Goal: Register for event/course

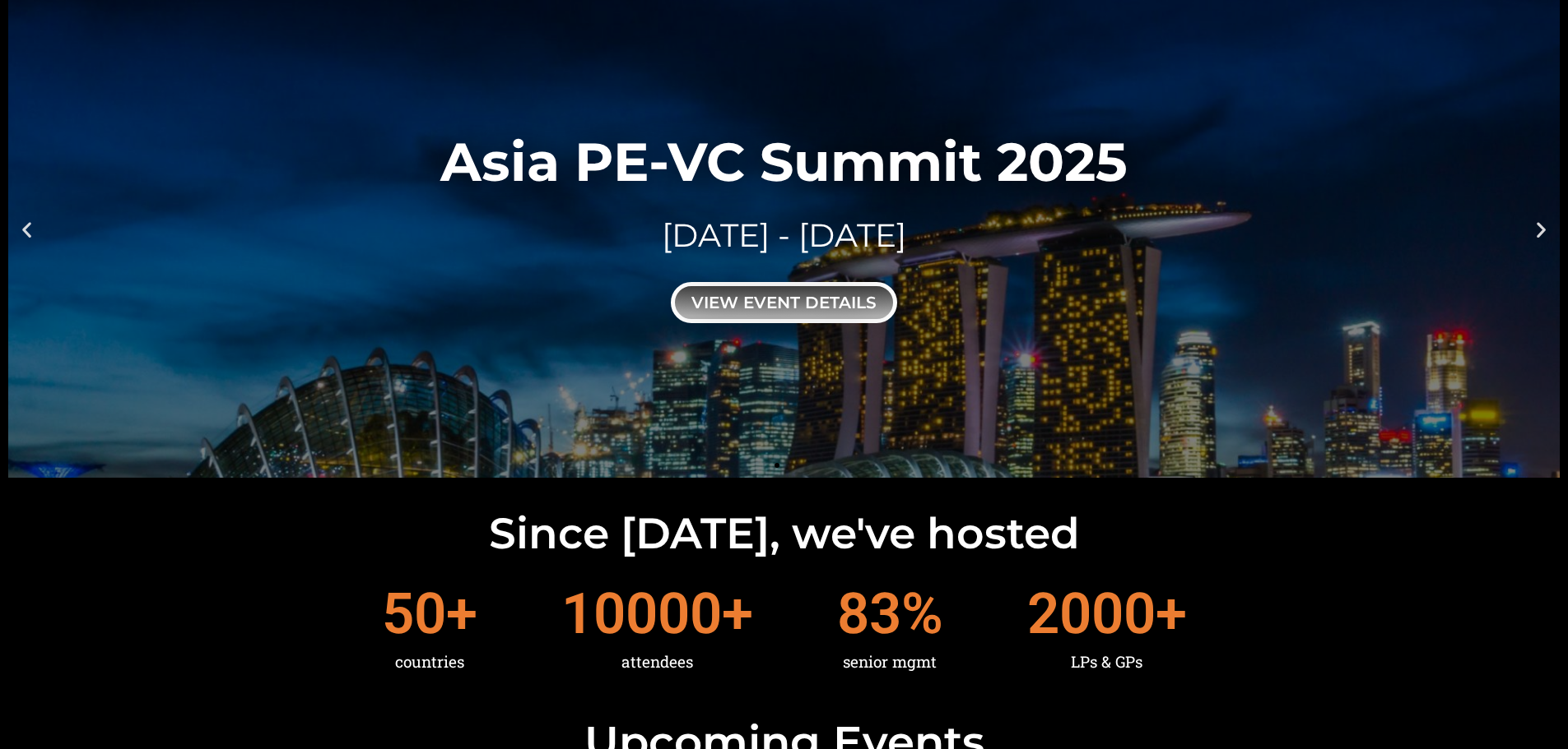
drag, startPoint x: 0, startPoint y: 0, endPoint x: 731, endPoint y: 309, distance: 793.6
click at [731, 309] on div "view event details" at bounding box center [784, 302] width 226 height 41
click at [1542, 234] on icon "Next slide" at bounding box center [1540, 229] width 21 height 21
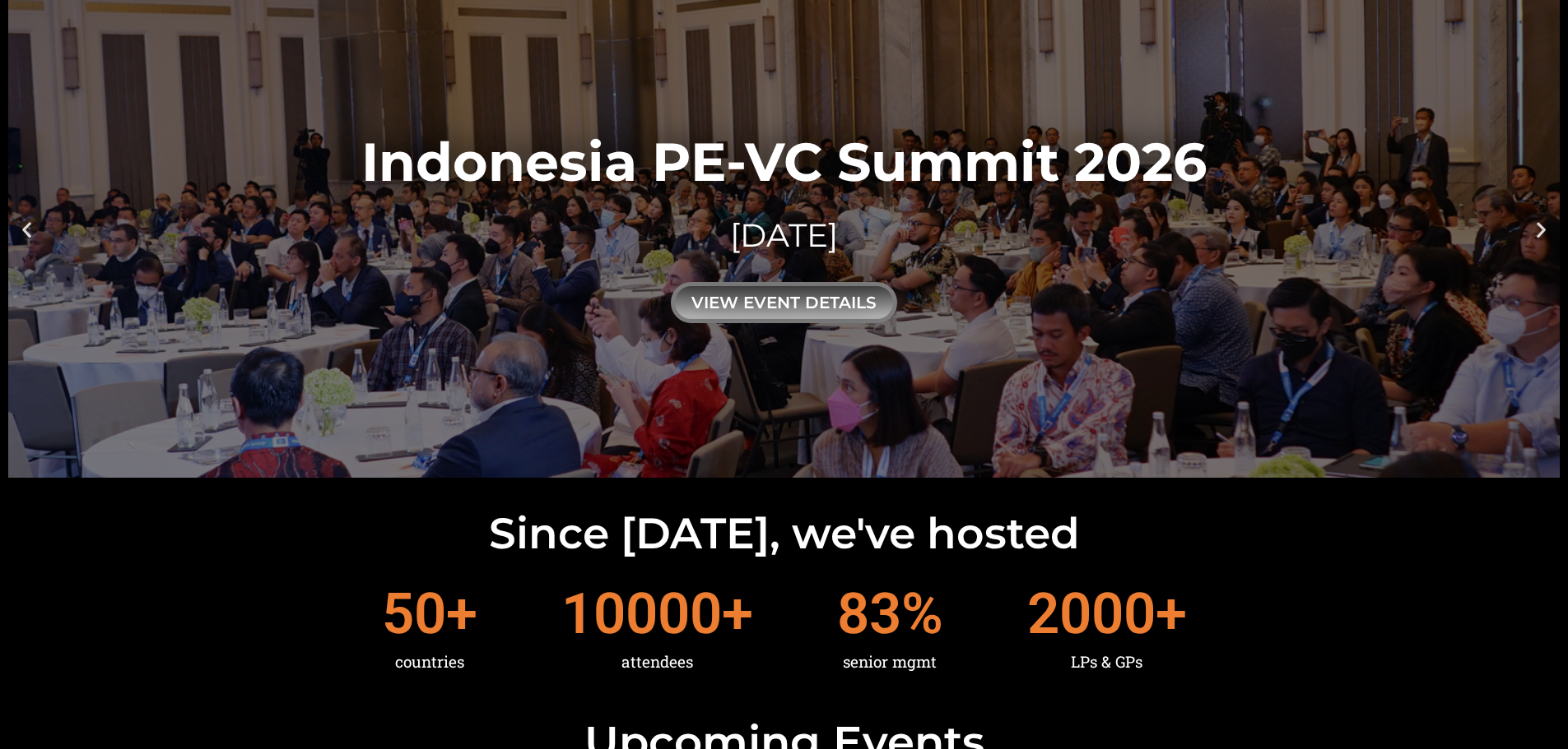
click at [1536, 229] on icon "Next slide" at bounding box center [1540, 229] width 21 height 21
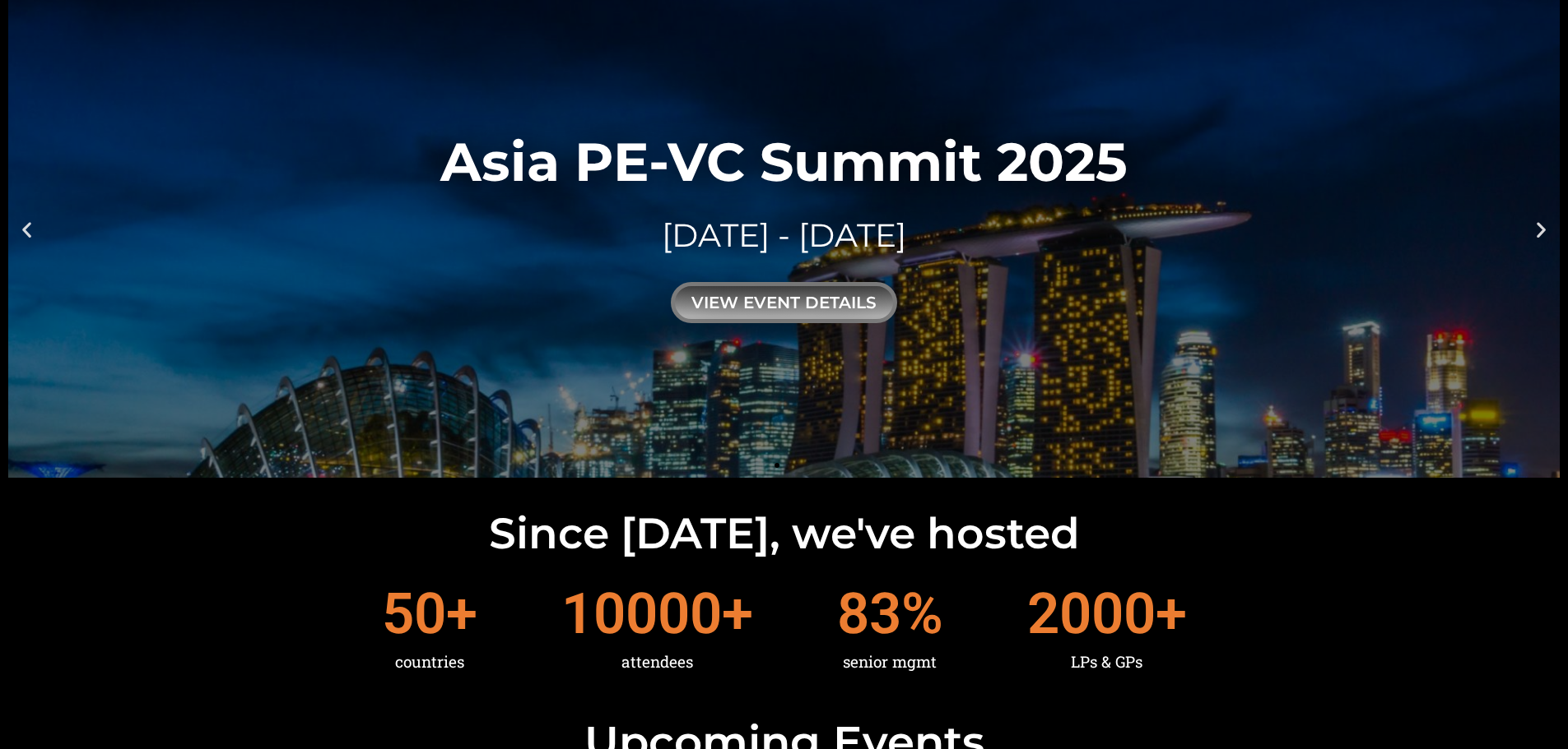
click at [1536, 229] on icon "Next slide" at bounding box center [1540, 229] width 21 height 21
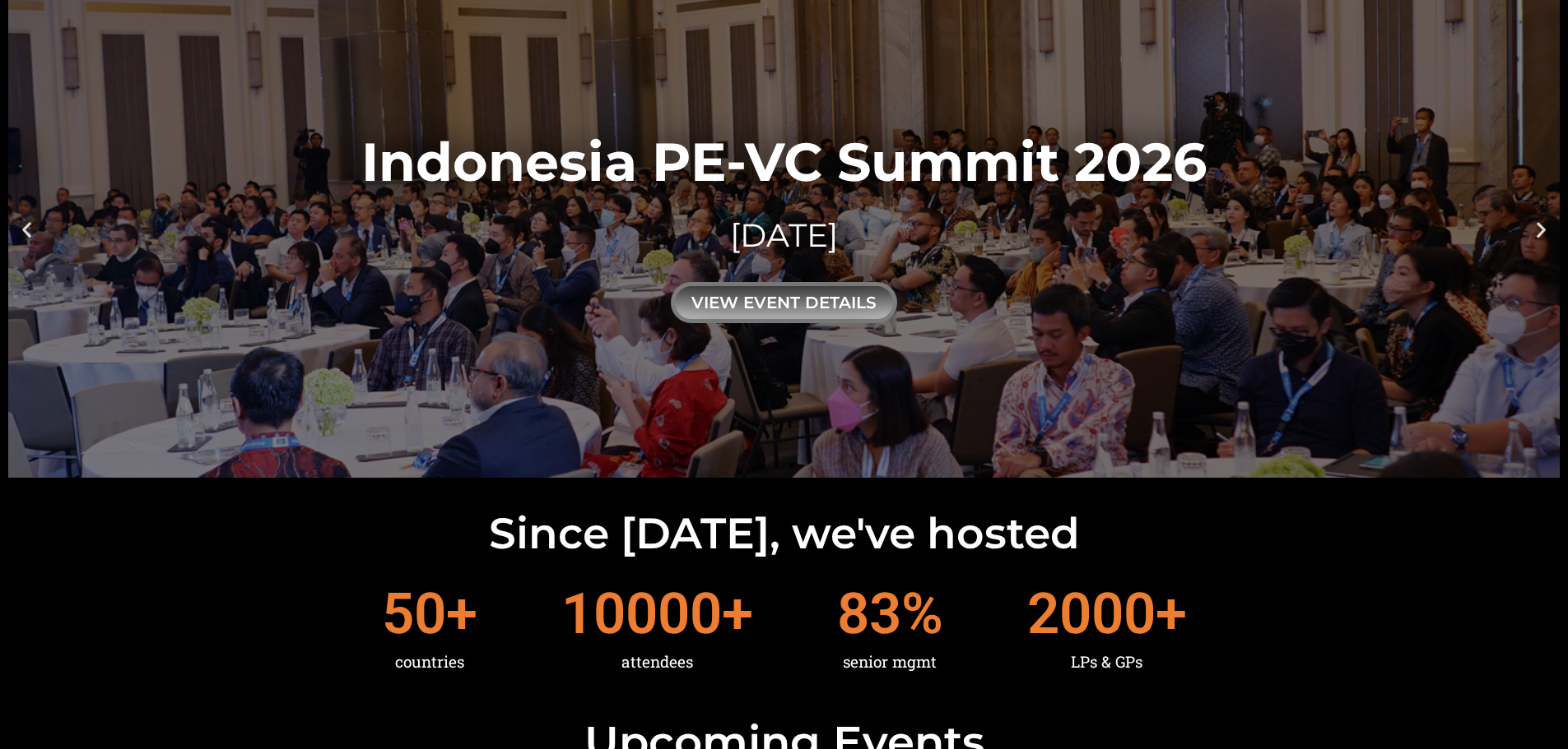
click at [1536, 229] on icon "Next slide" at bounding box center [1540, 229] width 21 height 21
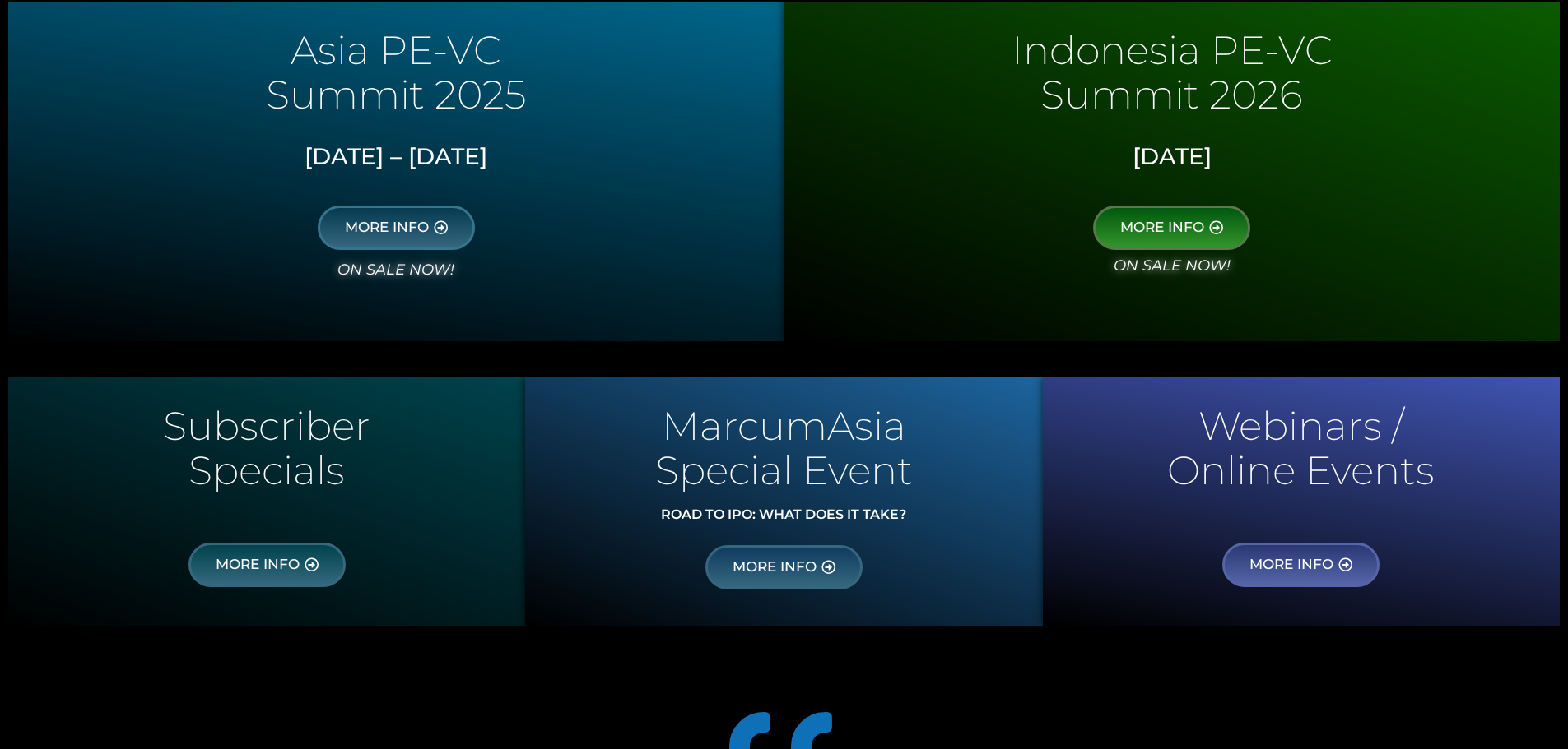
scroll to position [822, 0]
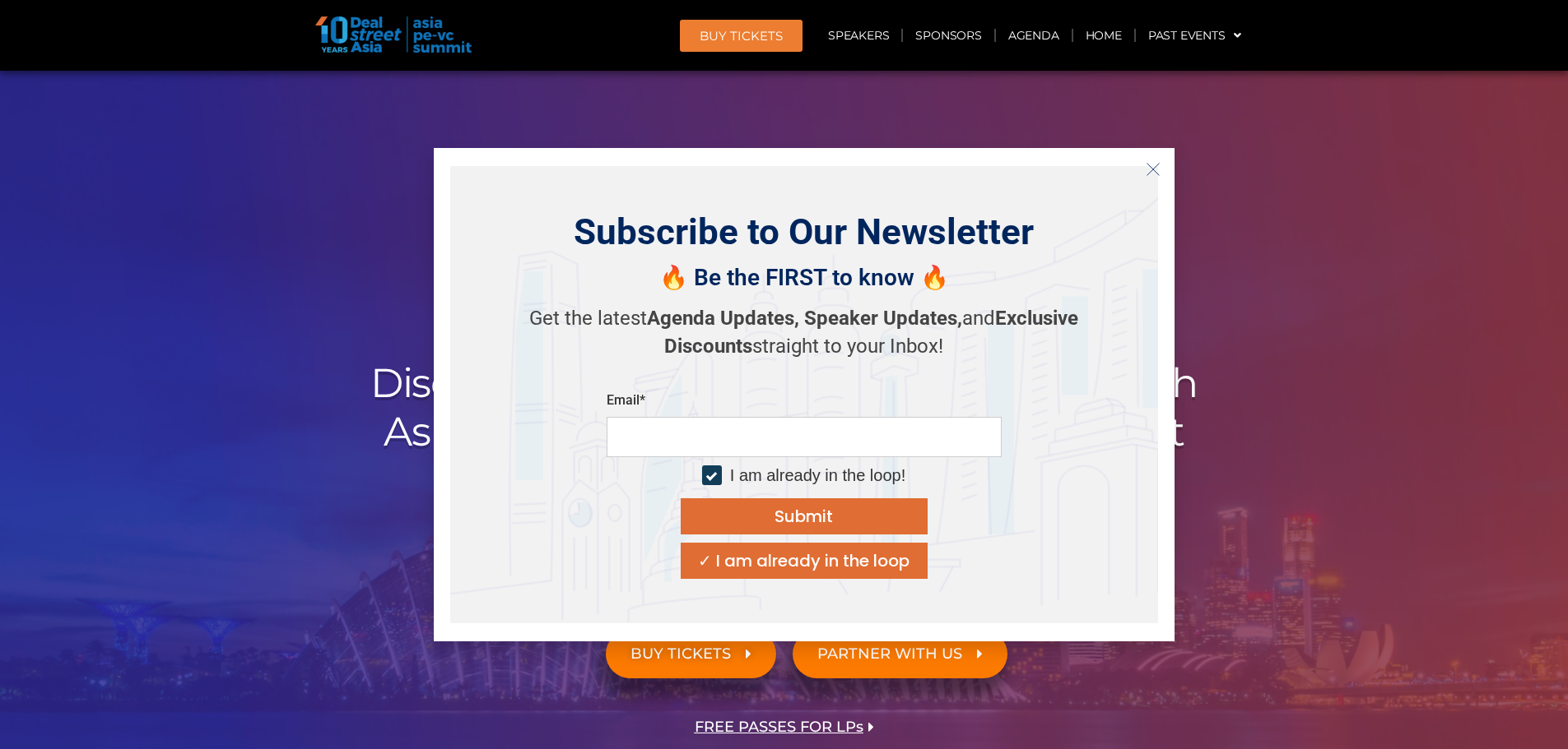
click at [1149, 166] on icon "Close" at bounding box center [1153, 169] width 15 height 15
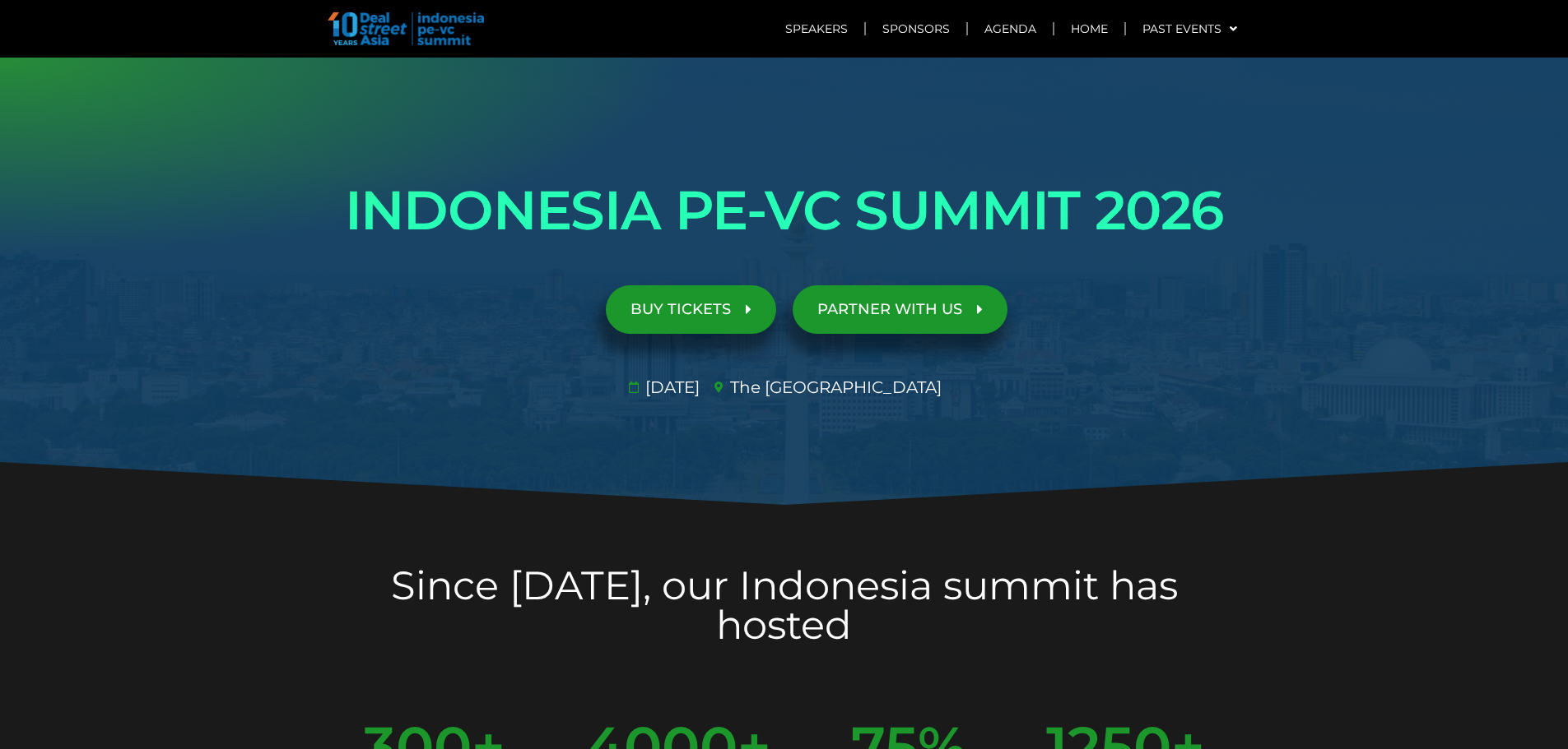
click at [712, 320] on link "BUY TICKETS" at bounding box center [691, 310] width 170 height 48
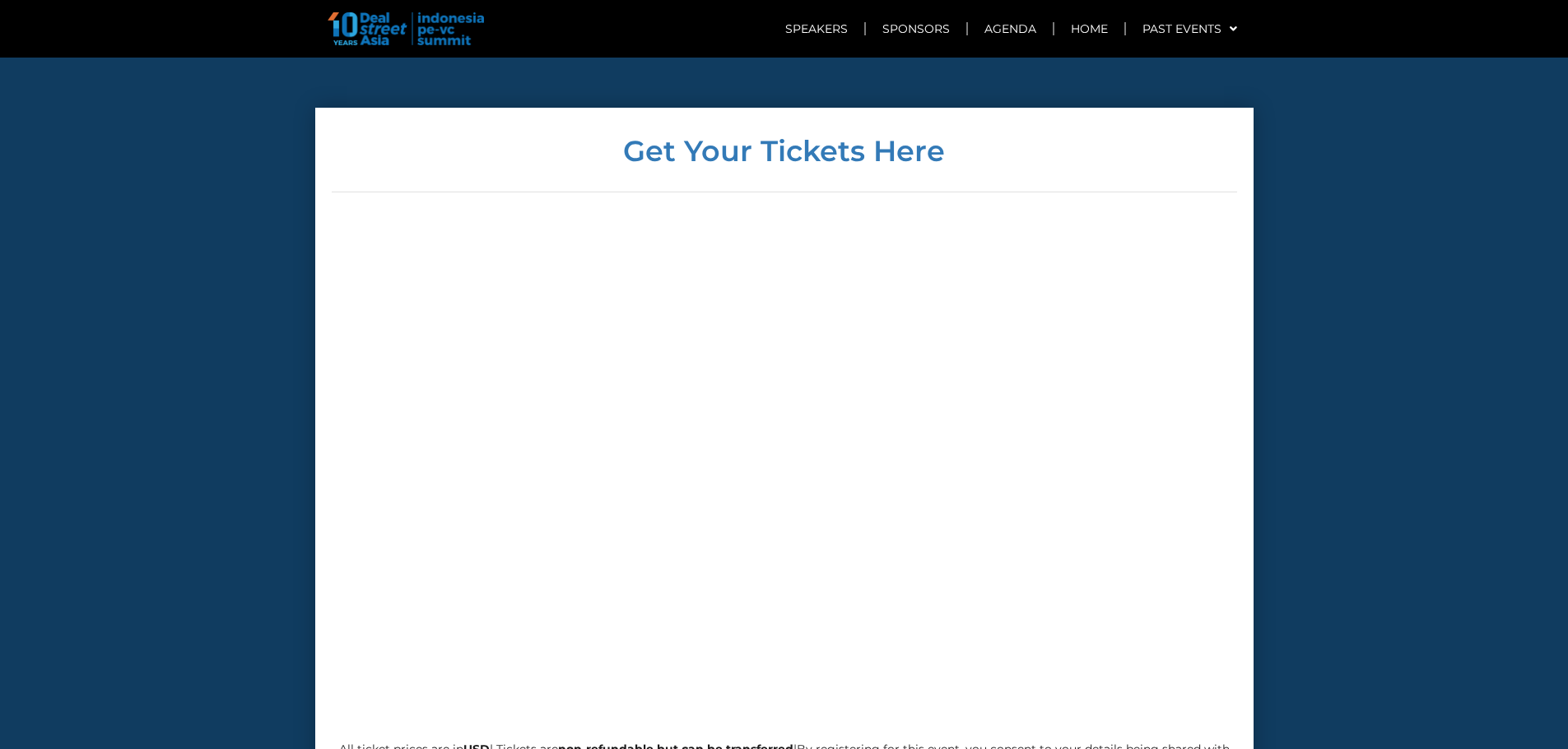
scroll to position [6696, 0]
